Goal: Check status

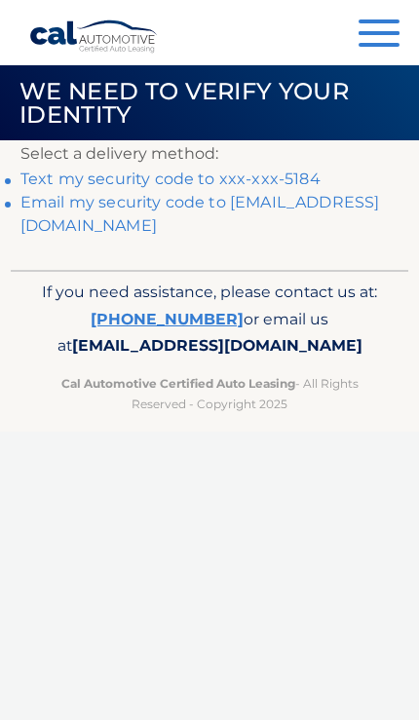
click at [135, 383] on p "Cal Automotive Certified Auto Leasing - All Rights Reserved - Copyright 2025" at bounding box center [210, 393] width 340 height 41
click at [300, 170] on link "Text my security code to xxx-xxx-5184" at bounding box center [170, 179] width 300 height 19
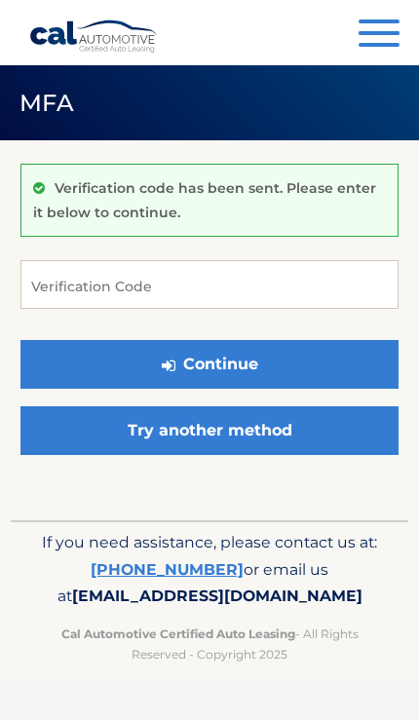
click at [290, 173] on div "Verification code has been sent. Please enter it below to continue." at bounding box center [209, 200] width 378 height 73
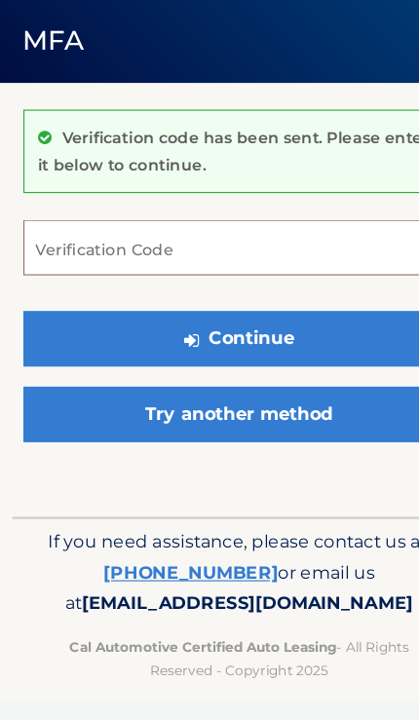
click at [281, 260] on input "Verification Code" at bounding box center [209, 284] width 378 height 49
type input "715096"
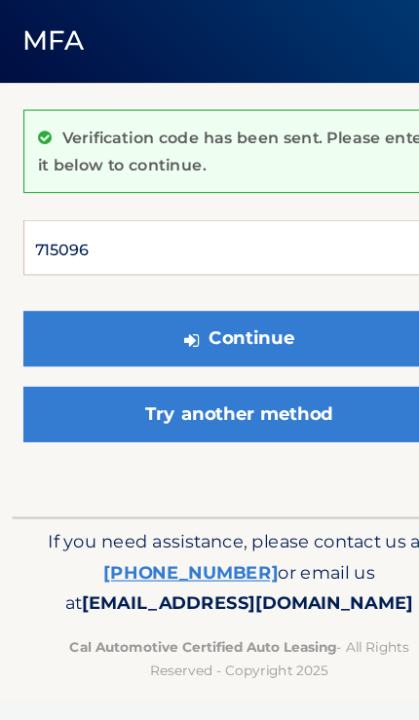
click at [210, 340] on button "Continue" at bounding box center [209, 364] width 378 height 49
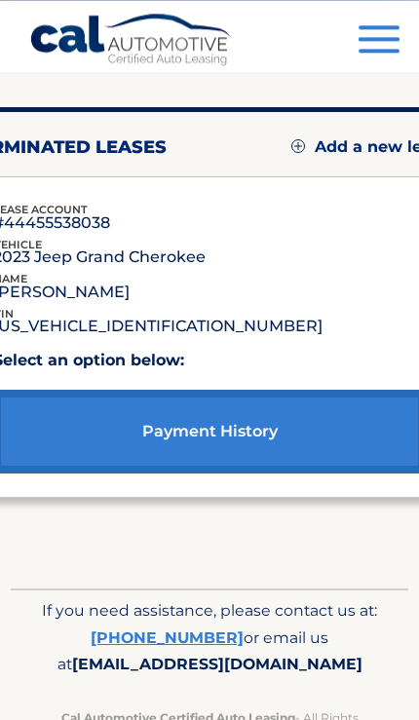
scroll to position [123, 0]
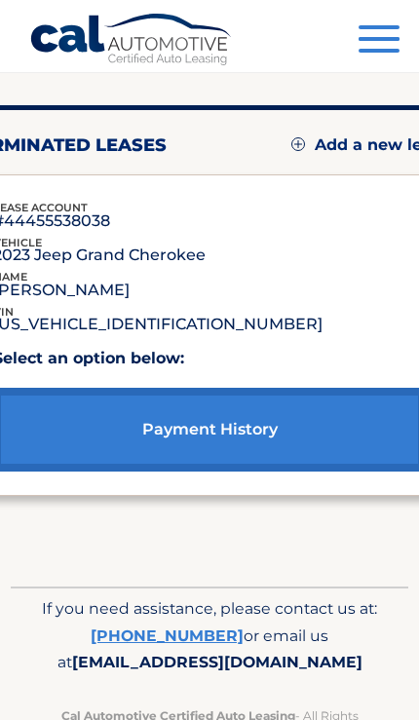
click at [379, 40] on span "button" at bounding box center [379, 39] width 41 height 4
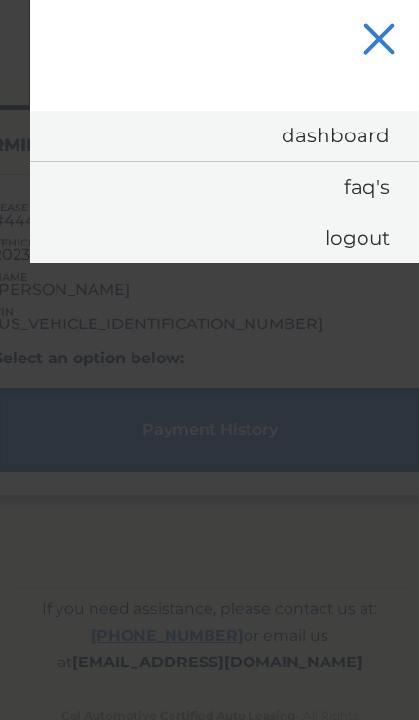
click at [369, 140] on link "Dashboard" at bounding box center [224, 136] width 389 height 50
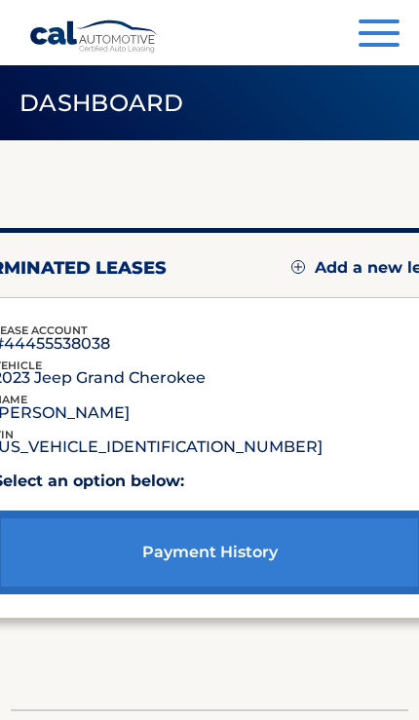
click at [418, 331] on img at bounding box center [426, 331] width 0 height 0
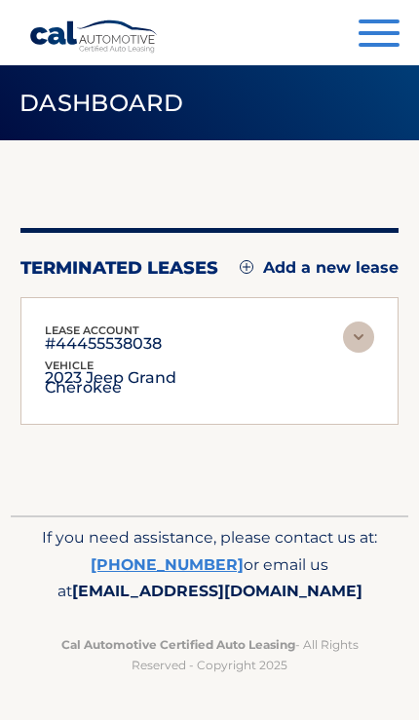
click at [371, 324] on img at bounding box center [358, 337] width 31 height 31
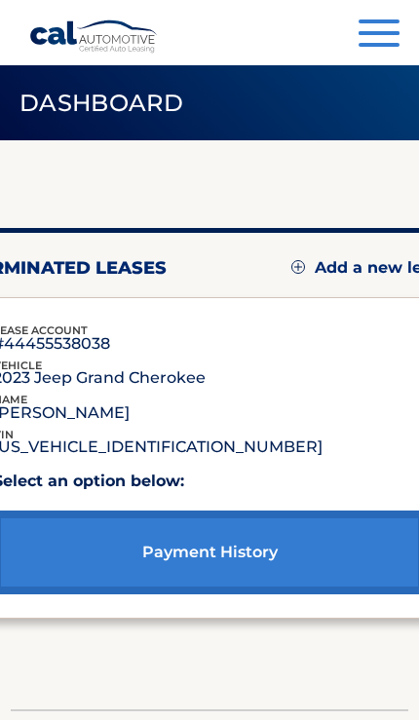
click at [215, 540] on link "payment history" at bounding box center [209, 553] width 433 height 84
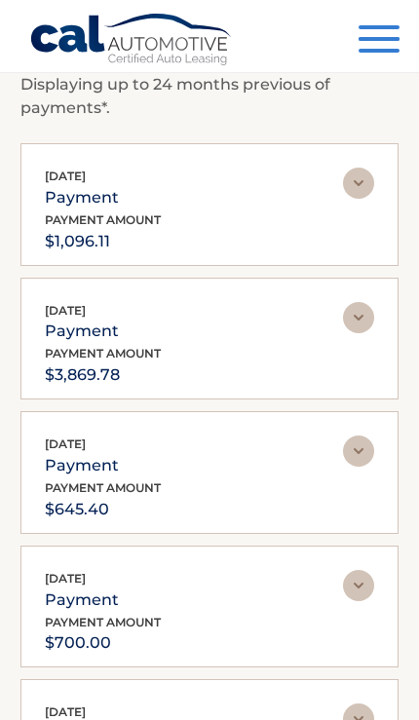
scroll to position [208, 0]
